Goal: Find specific page/section: Find specific page/section

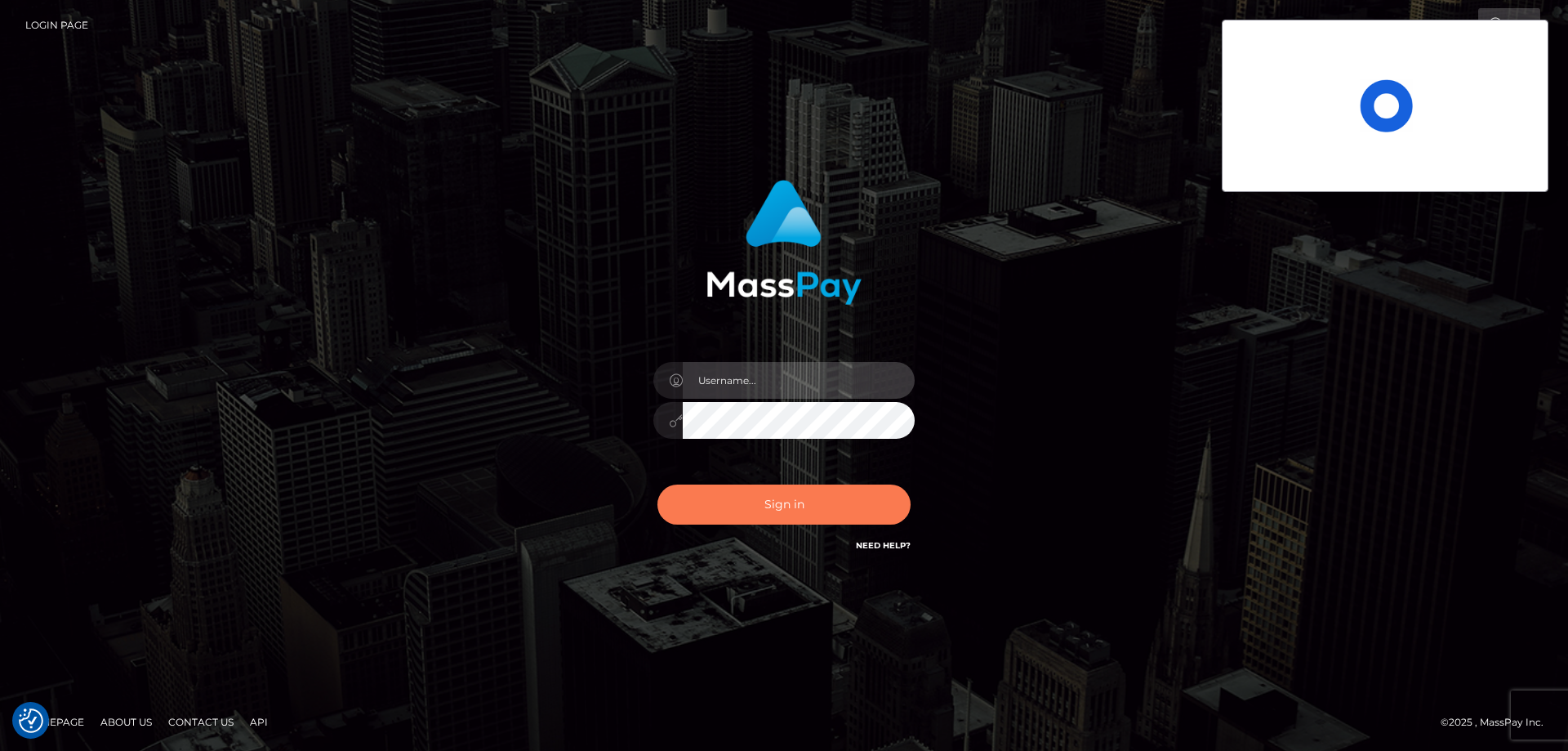
type input "Charina.ACE"
click at [775, 502] on button "Sign in" at bounding box center [784, 504] width 253 height 40
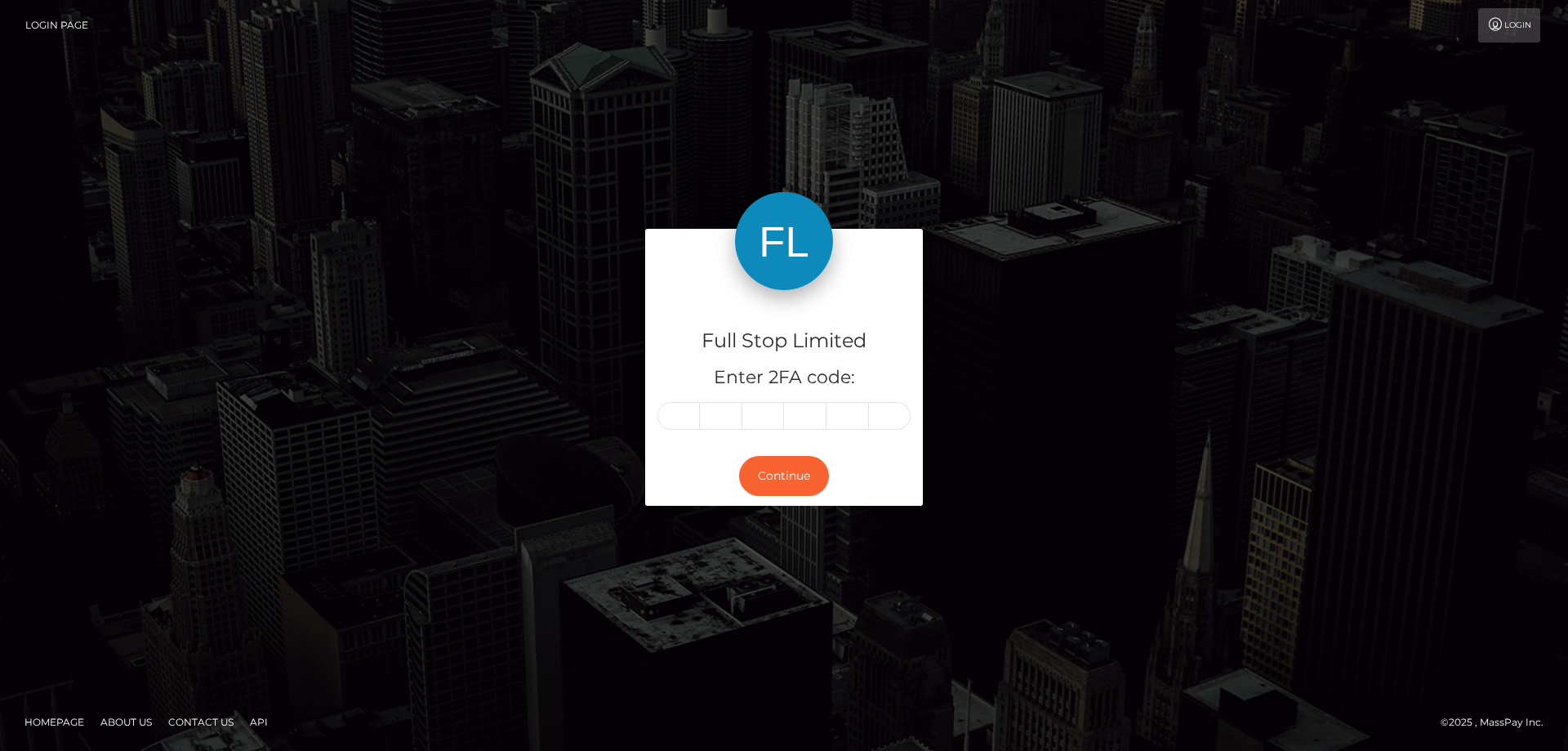
click at [691, 414] on input "text" at bounding box center [678, 415] width 43 height 28
type input "2"
type input "3"
type input "1"
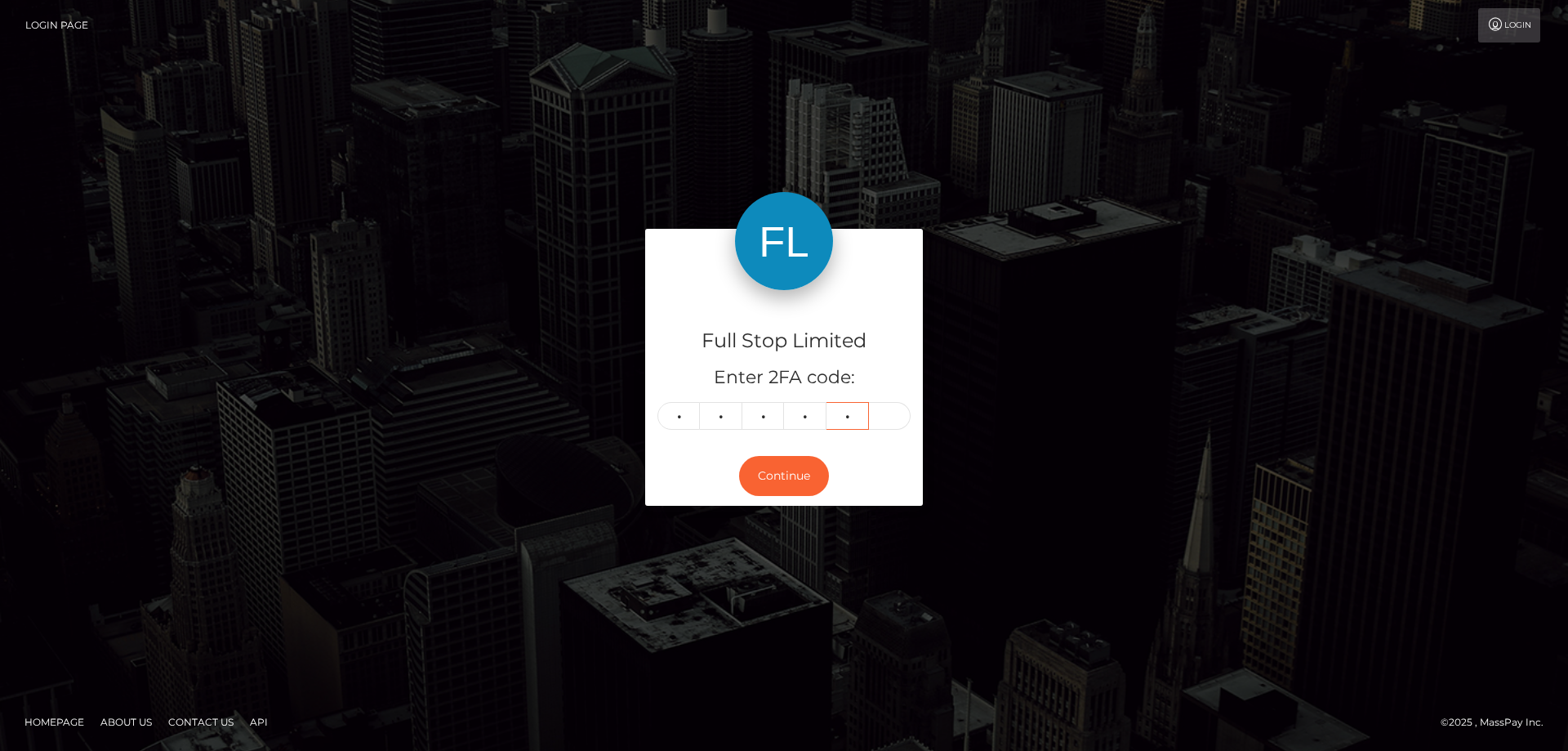
type input "0"
type input "6"
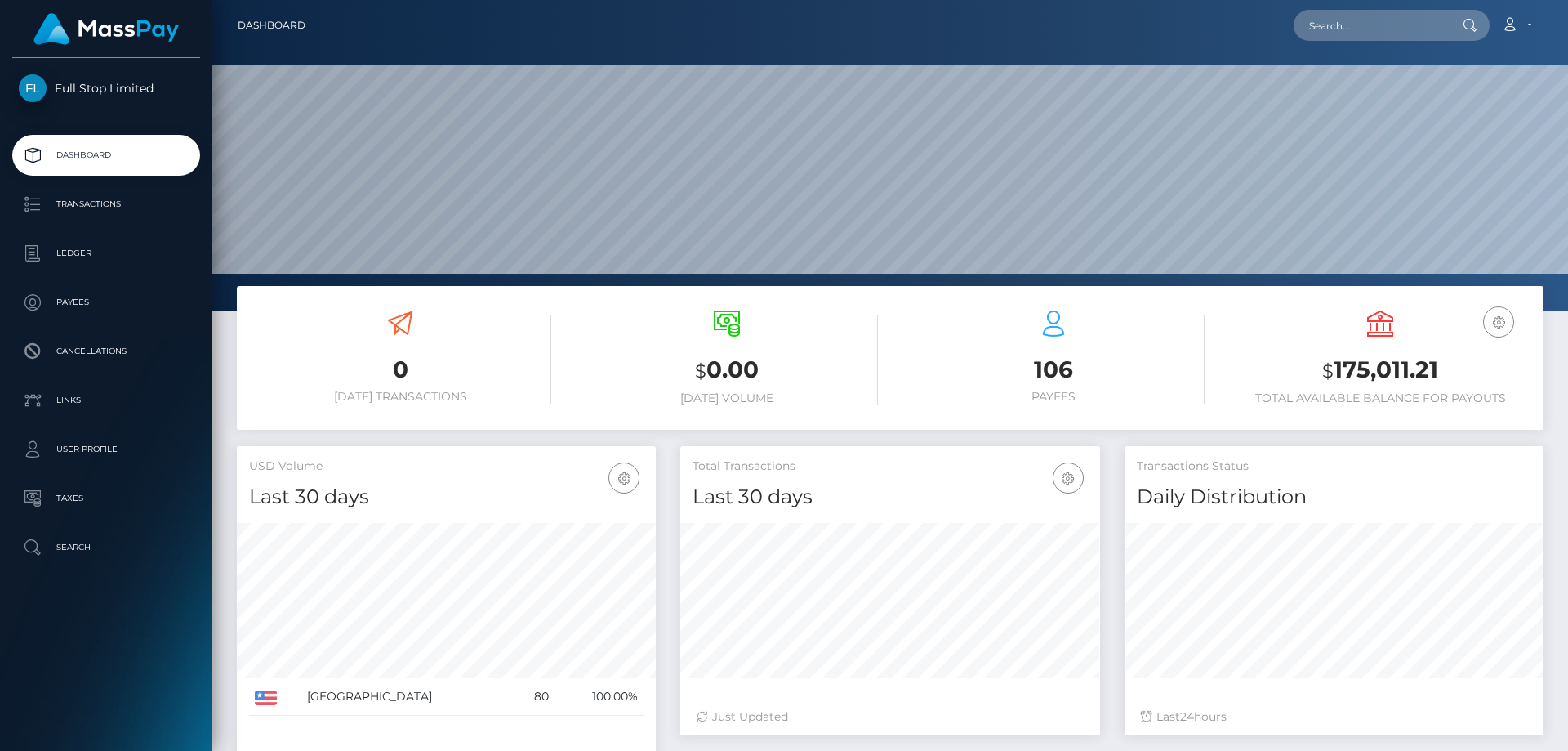
scroll to position [290, 420]
click at [1340, 26] on input "text" at bounding box center [1370, 25] width 153 height 31
paste input "5968"
type input "5968"
click at [1332, 80] on link "CIJIFREDO MELCHOR" at bounding box center [1359, 85] width 131 height 30
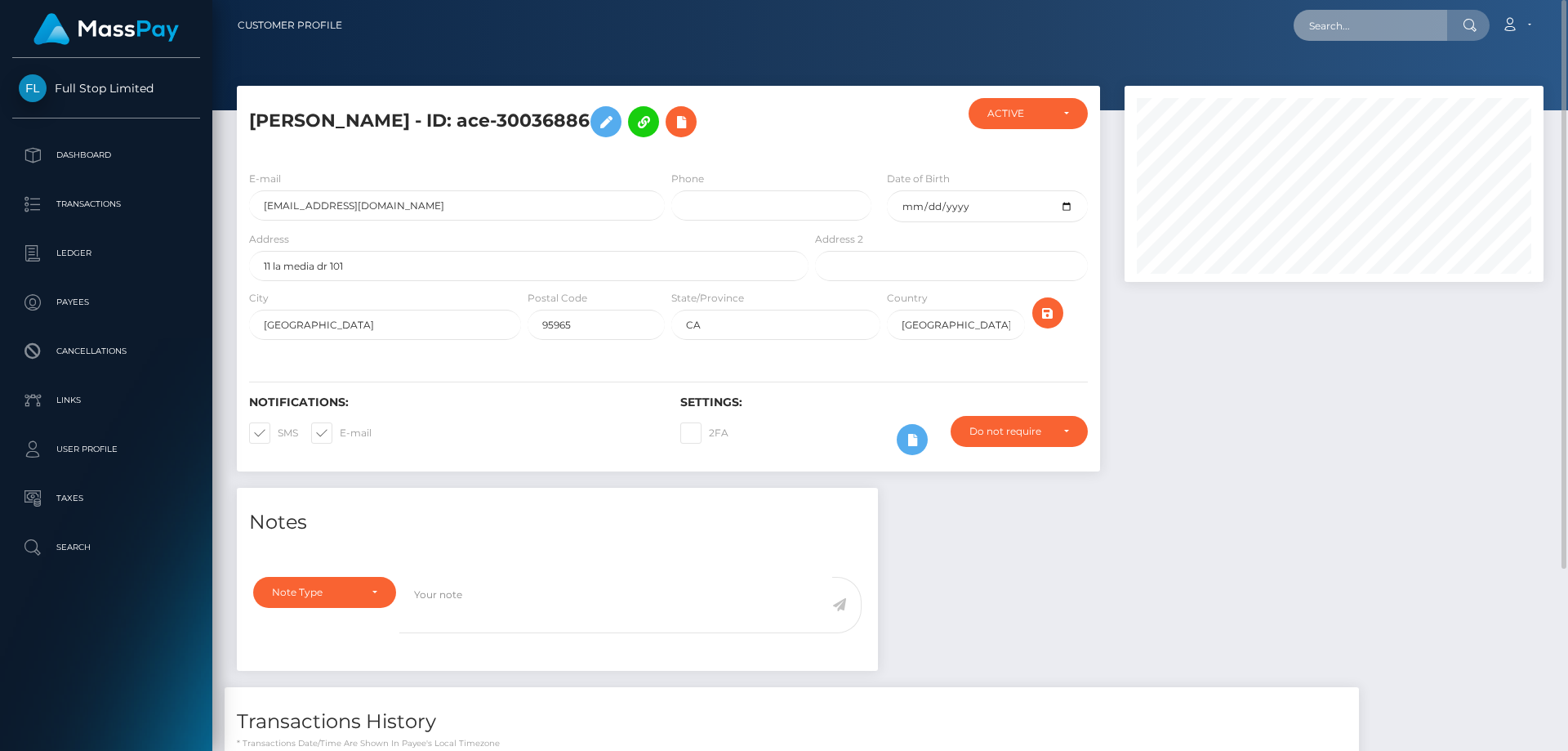
click at [1332, 20] on input "text" at bounding box center [1370, 25] width 153 height 31
paste input "28646658"
type input "28646658"
click at [1369, 25] on input "28646658" at bounding box center [1370, 25] width 153 height 31
